Goal: Browse casually

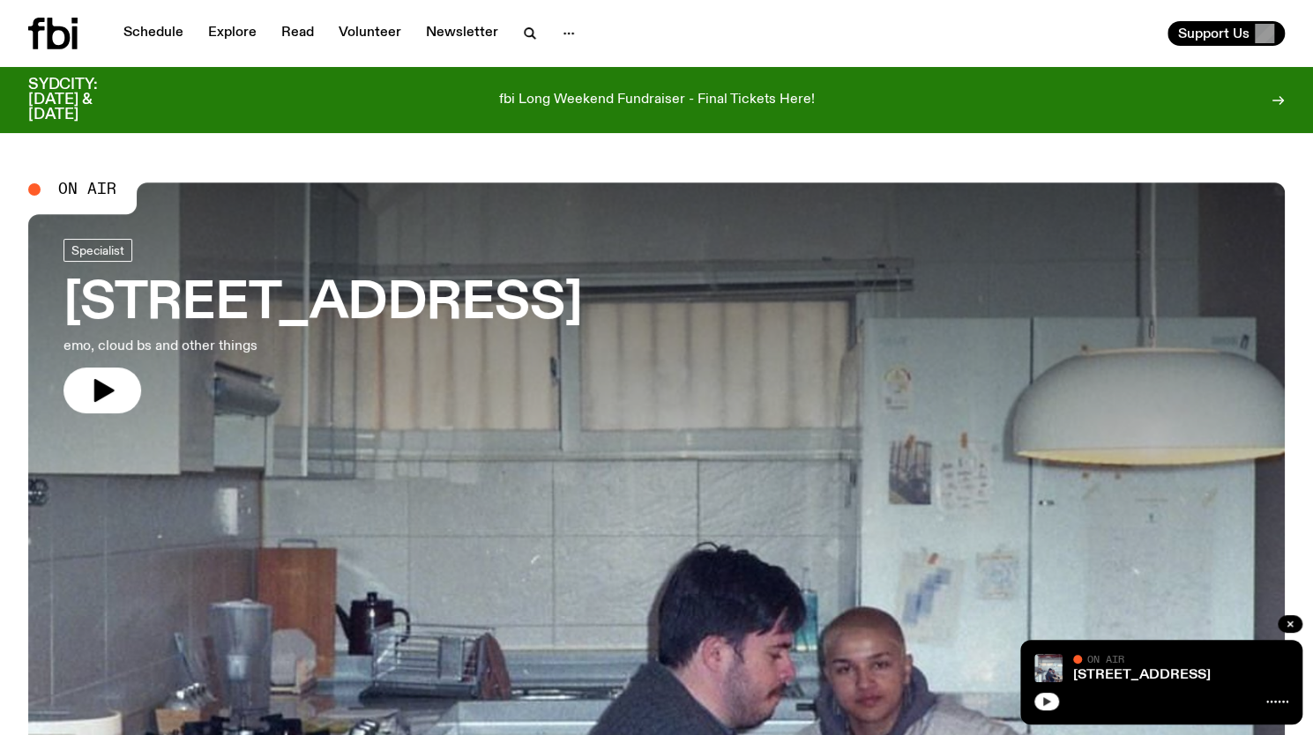
click at [1048, 710] on button "button" at bounding box center [1046, 702] width 25 height 18
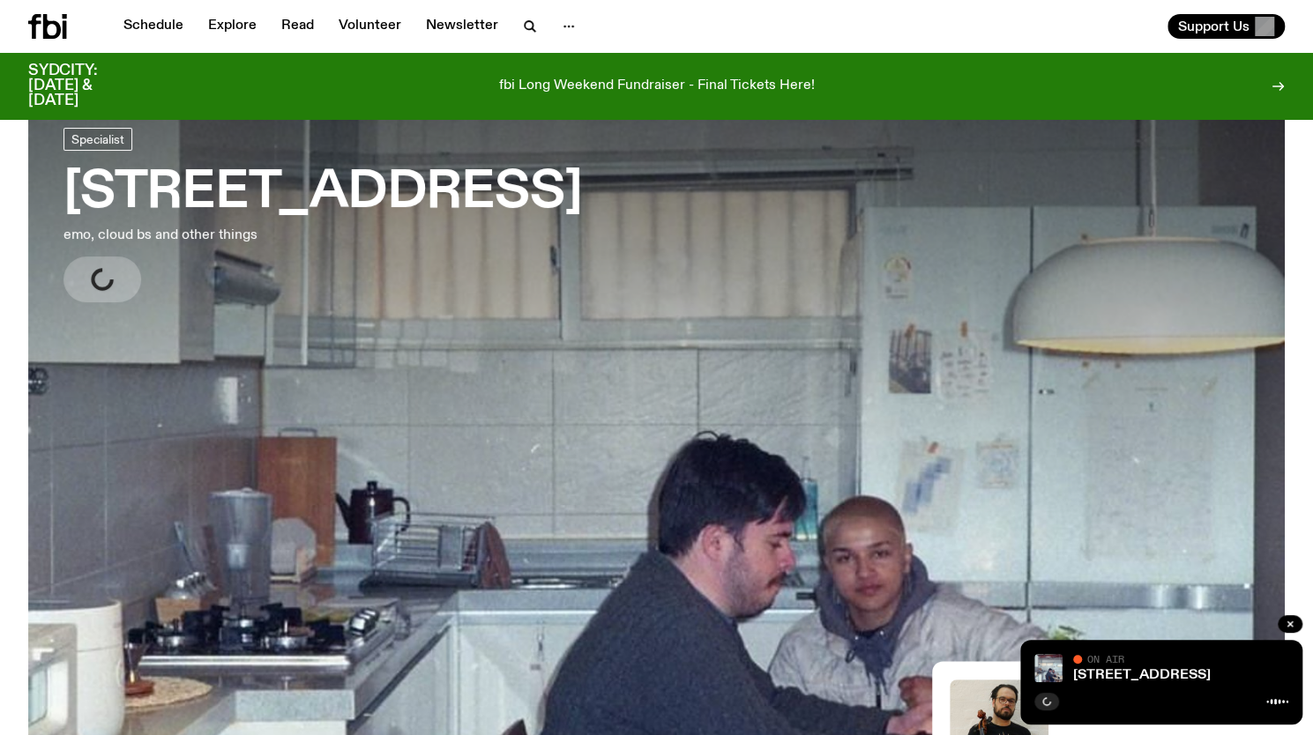
scroll to position [109, 0]
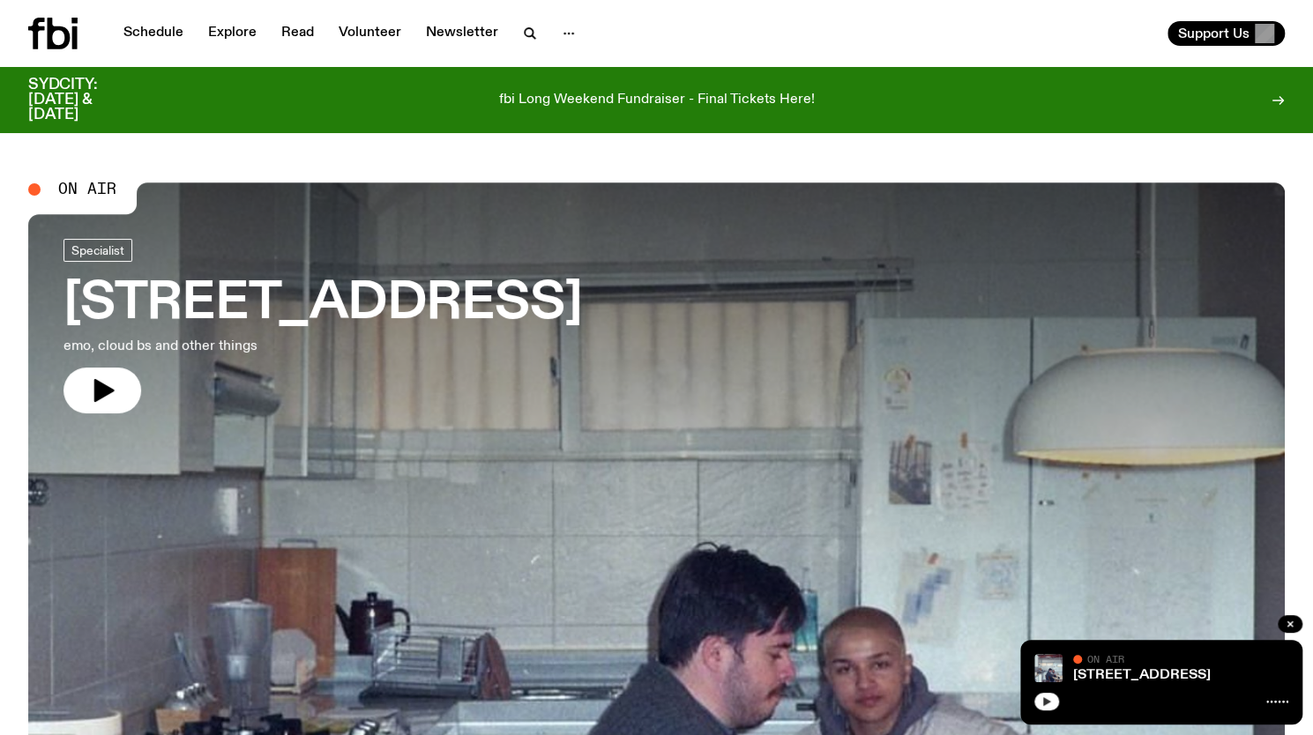
click at [1046, 702] on icon "button" at bounding box center [1047, 702] width 8 height 9
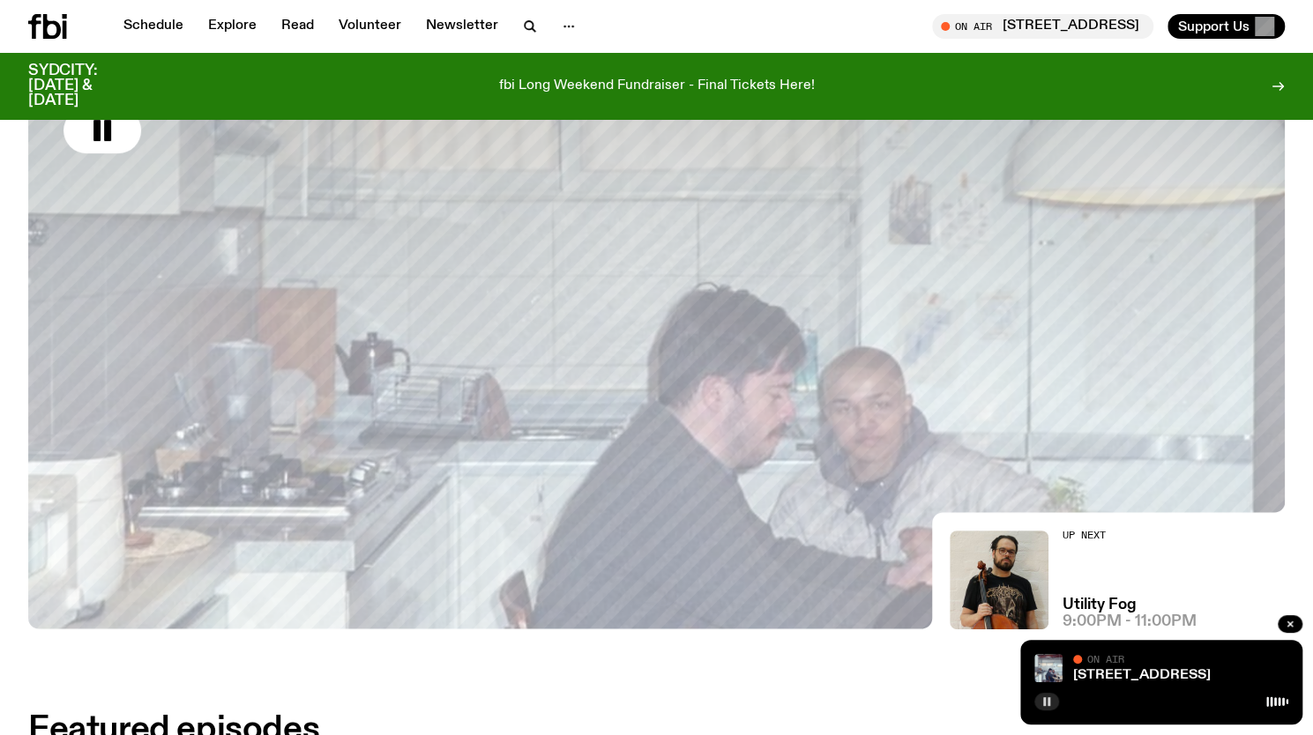
scroll to position [245, 0]
click at [1053, 698] on button "button" at bounding box center [1046, 702] width 25 height 18
